Goal: Communication & Community: Participate in discussion

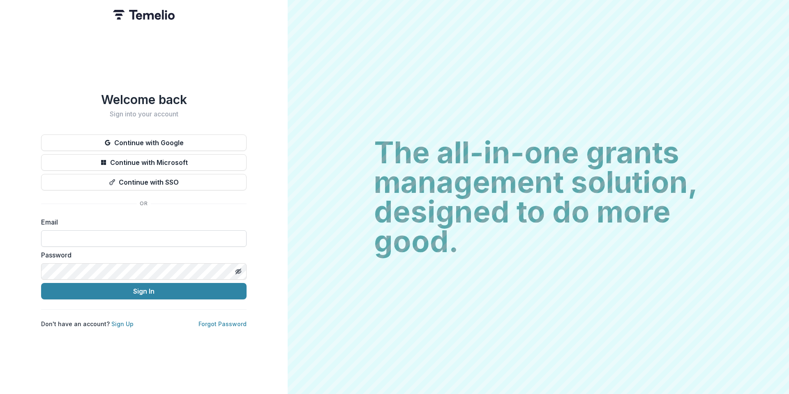
click at [84, 235] on input at bounding box center [144, 238] width 206 height 16
type input "**********"
click at [240, 271] on icon "Toggle password visibility" at bounding box center [239, 272] width 3 height 3
click at [240, 269] on icon "Toggle password visibility" at bounding box center [238, 271] width 5 height 4
click at [239, 268] on icon "Toggle password visibility" at bounding box center [238, 271] width 7 height 7
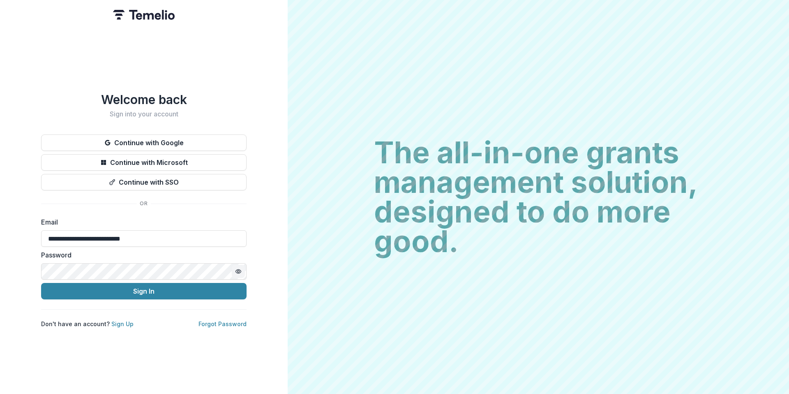
click at [238, 268] on icon "Toggle password visibility" at bounding box center [238, 271] width 7 height 7
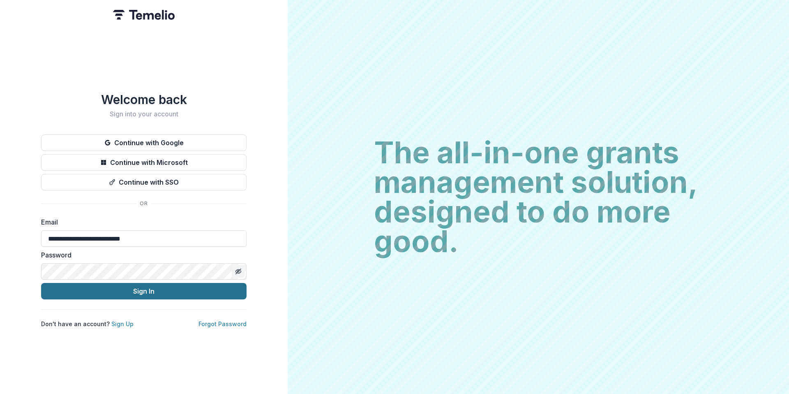
click at [173, 289] on button "Sign In" at bounding box center [144, 291] width 206 height 16
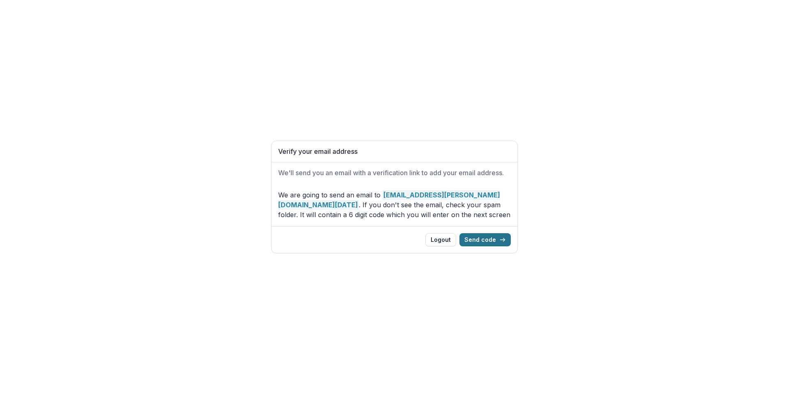
click at [493, 240] on button "Send code" at bounding box center [485, 239] width 51 height 13
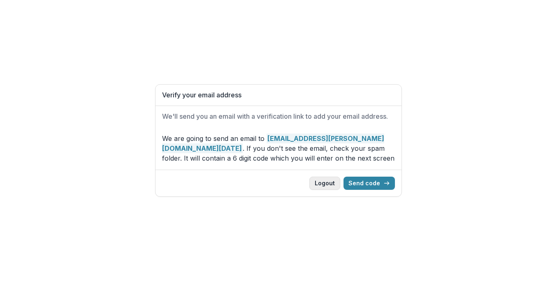
click at [326, 182] on button "Logout" at bounding box center [324, 183] width 31 height 13
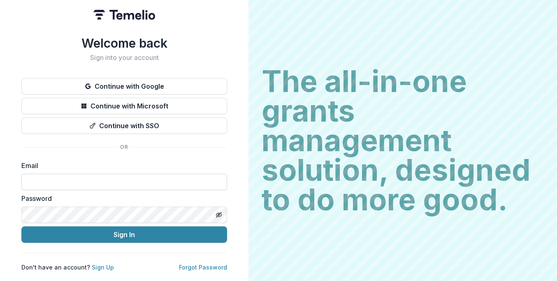
click at [68, 181] on input at bounding box center [124, 182] width 206 height 16
drag, startPoint x: 107, startPoint y: 172, endPoint x: 106, endPoint y: 180, distance: 7.9
click at [107, 174] on input at bounding box center [124, 182] width 206 height 16
click at [103, 178] on input at bounding box center [124, 182] width 206 height 16
click at [45, 179] on input at bounding box center [124, 182] width 206 height 16
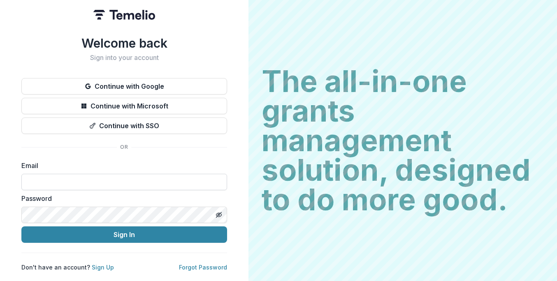
click at [101, 178] on input at bounding box center [124, 182] width 206 height 16
type input "**********"
click at [217, 212] on icon "Toggle password visibility" at bounding box center [218, 215] width 7 height 7
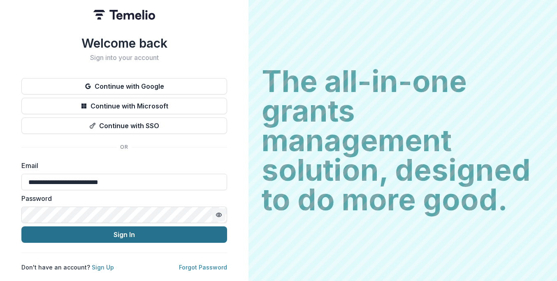
click at [136, 235] on button "Sign In" at bounding box center [124, 235] width 206 height 16
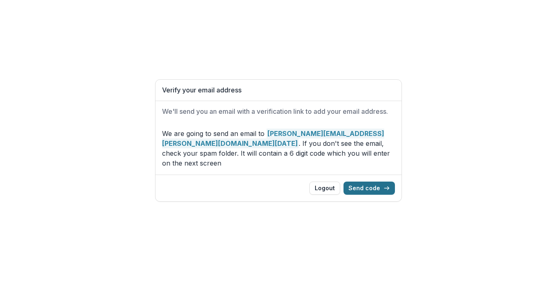
click at [371, 184] on button "Send code" at bounding box center [368, 188] width 51 height 13
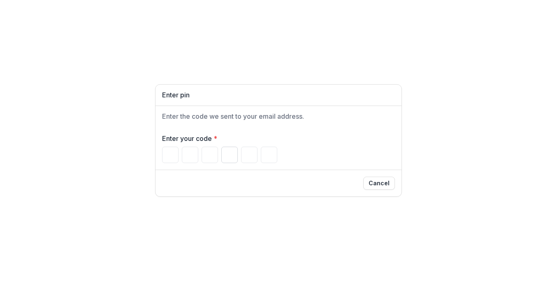
paste input "******"
type input "*"
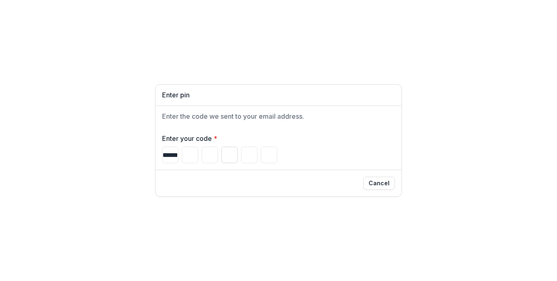
type input "*"
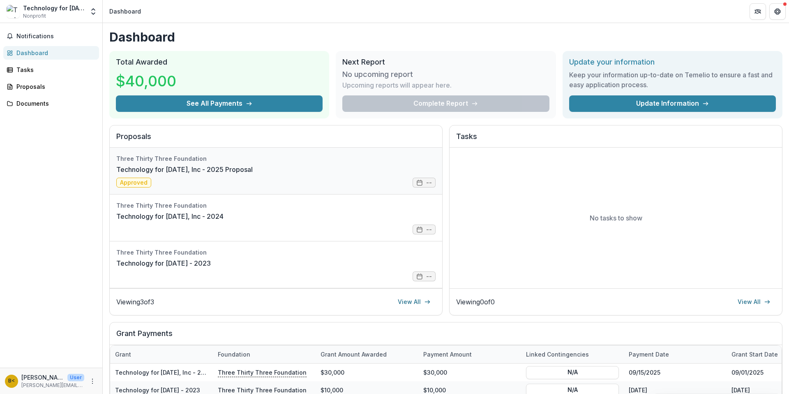
click at [131, 174] on link "Technology for [DATE], Inc - 2025 Proposal" at bounding box center [184, 169] width 136 height 10
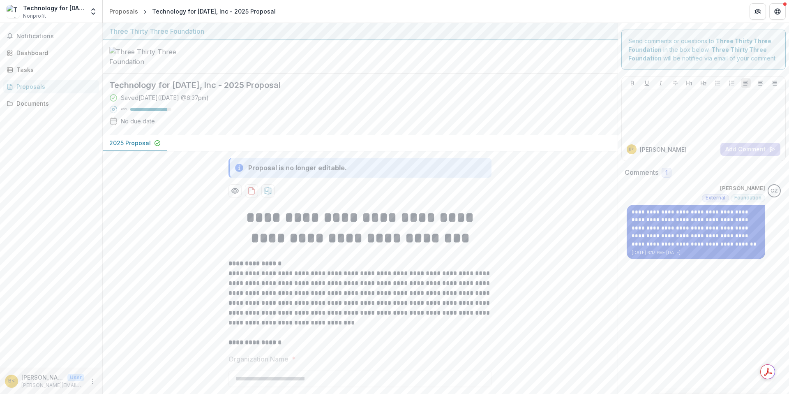
click at [556, 247] on p "**********" at bounding box center [696, 228] width 129 height 40
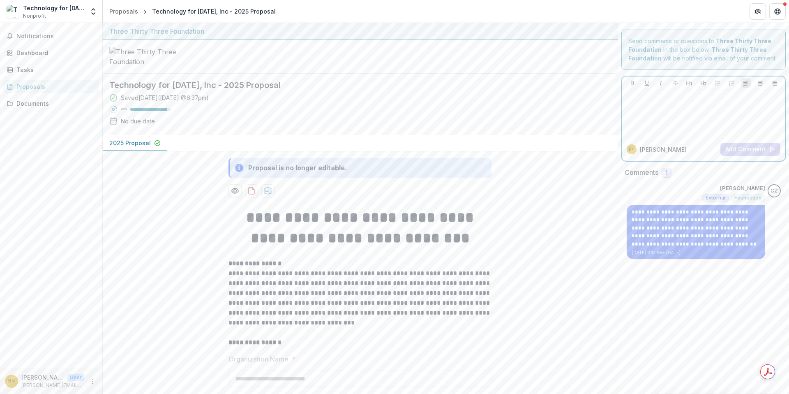
click at [556, 102] on div at bounding box center [703, 113] width 157 height 41
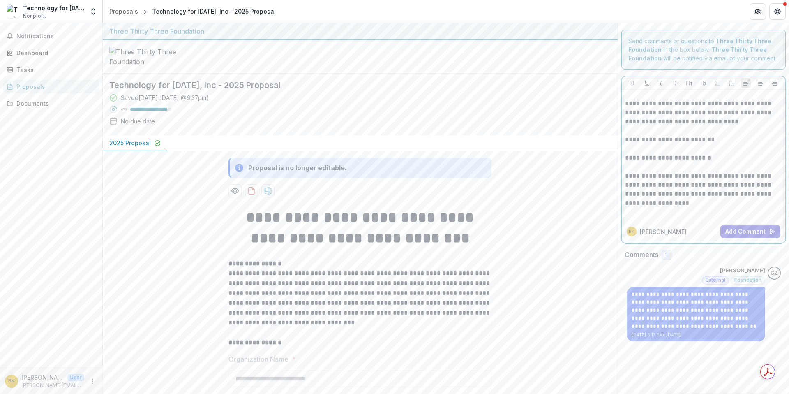
scroll to position [21, 0]
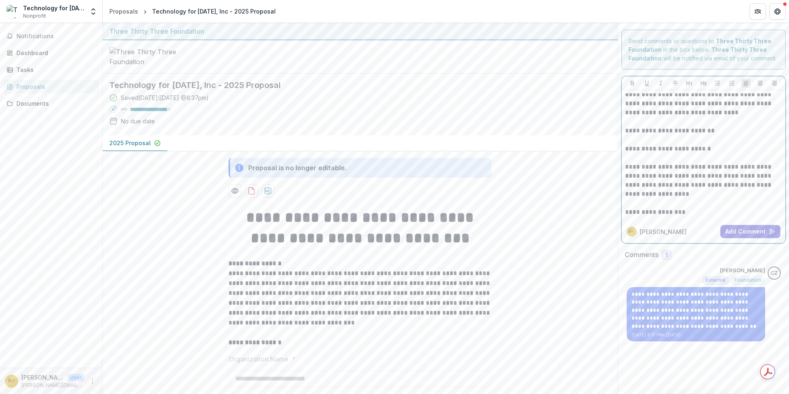
click at [556, 152] on p "**********" at bounding box center [702, 148] width 154 height 9
click at [556, 208] on p "**********" at bounding box center [702, 212] width 154 height 9
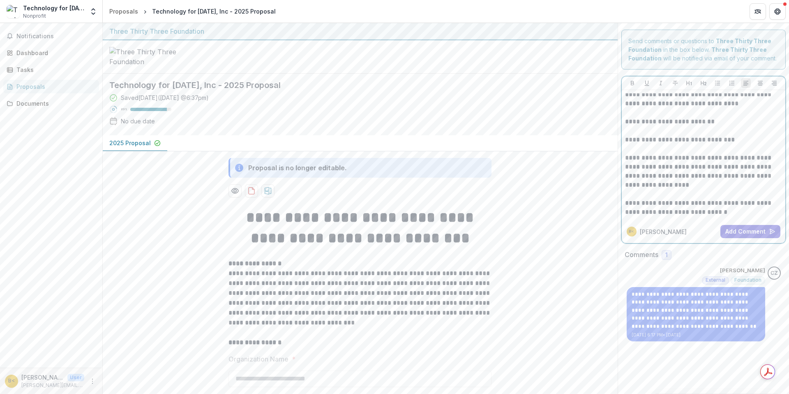
scroll to position [2, 0]
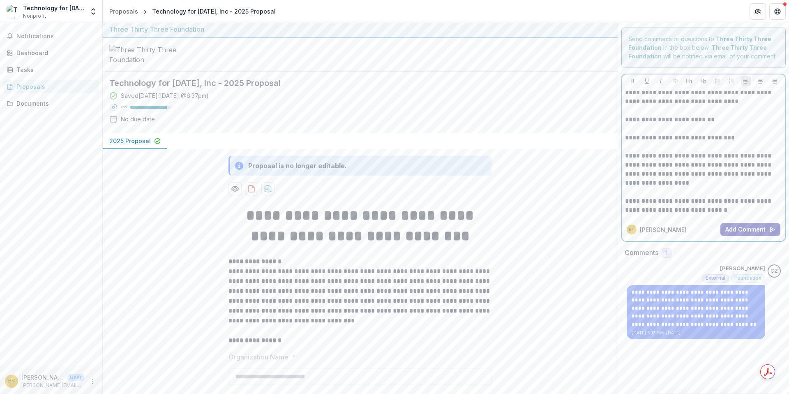
click at [556, 230] on button "Add Comment" at bounding box center [751, 229] width 60 height 13
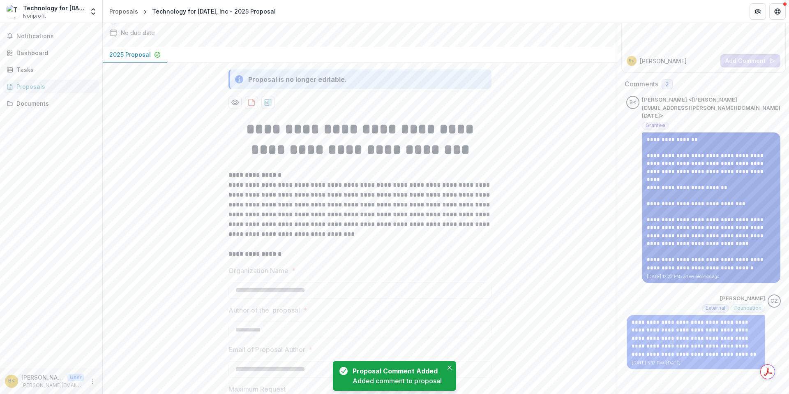
scroll to position [97, 0]
